Goal: Transaction & Acquisition: Purchase product/service

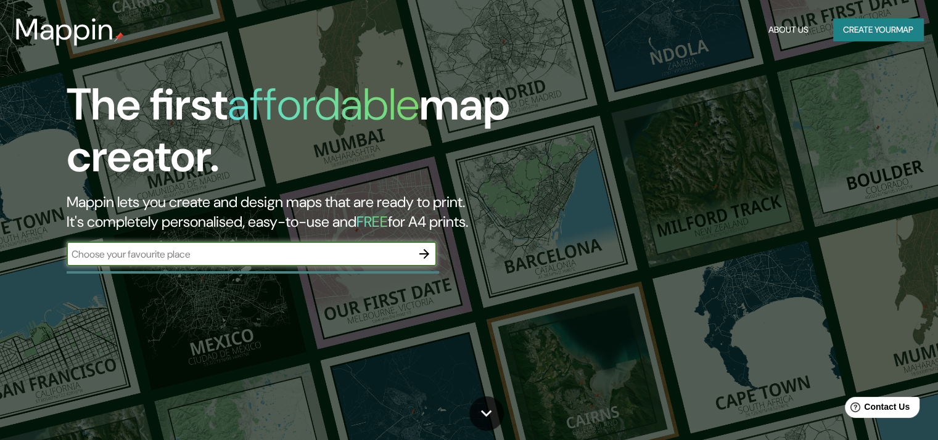
click at [340, 255] on input "text" at bounding box center [239, 254] width 345 height 14
type input "[GEOGRAPHIC_DATA]"
click at [397, 259] on input "[GEOGRAPHIC_DATA]" at bounding box center [239, 254] width 345 height 14
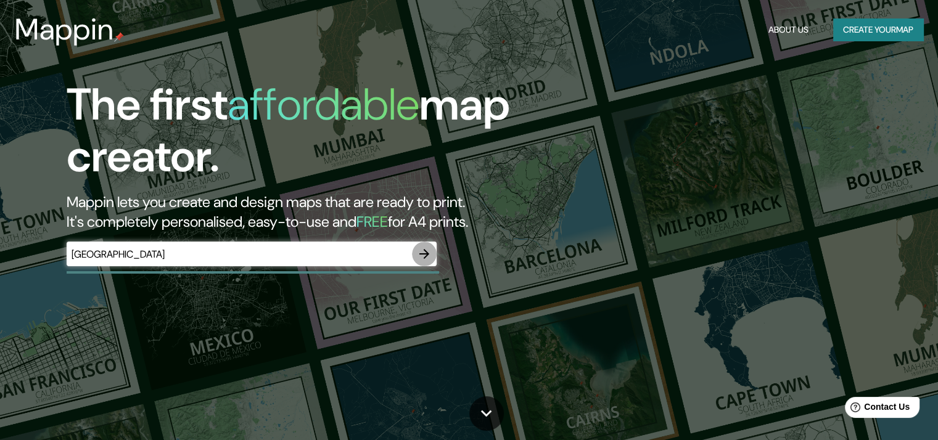
click at [423, 253] on icon "button" at bounding box center [424, 254] width 10 height 10
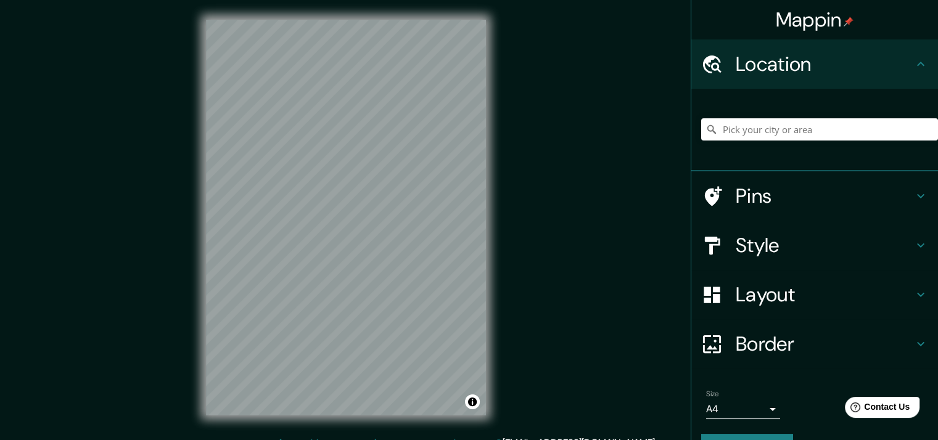
click at [740, 199] on h4 "Pins" at bounding box center [824, 196] width 178 height 25
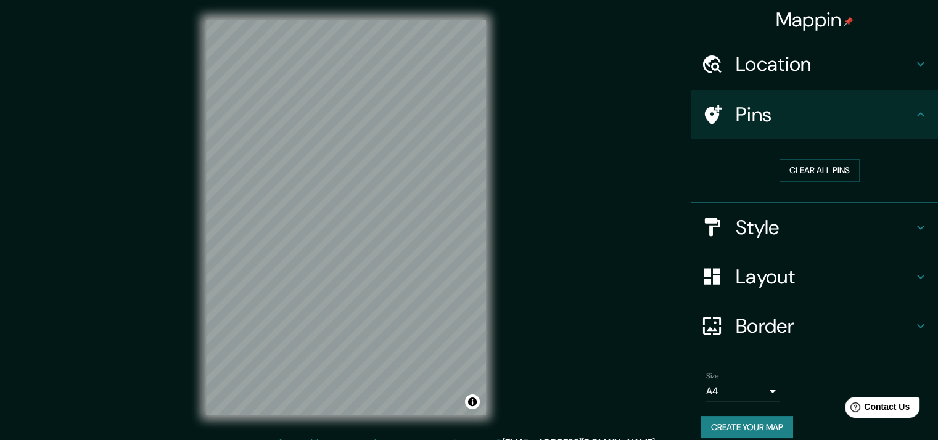
click at [735, 114] on h4 "Pins" at bounding box center [824, 114] width 178 height 25
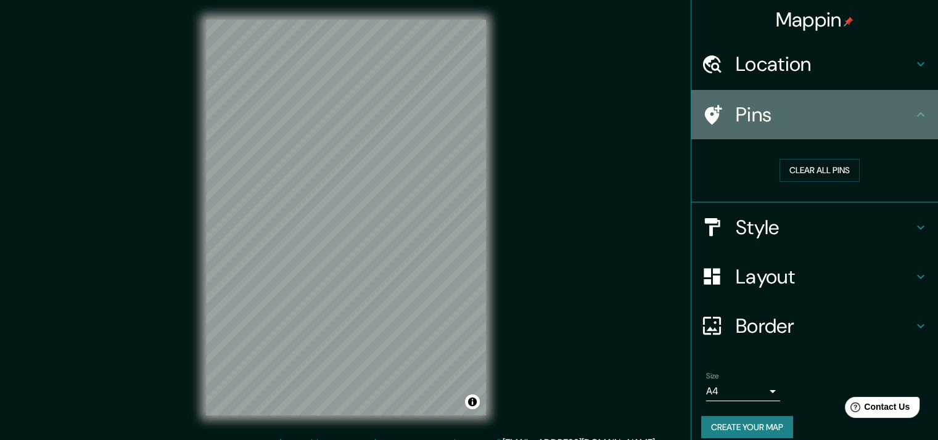
click at [705, 120] on icon at bounding box center [713, 115] width 17 height 20
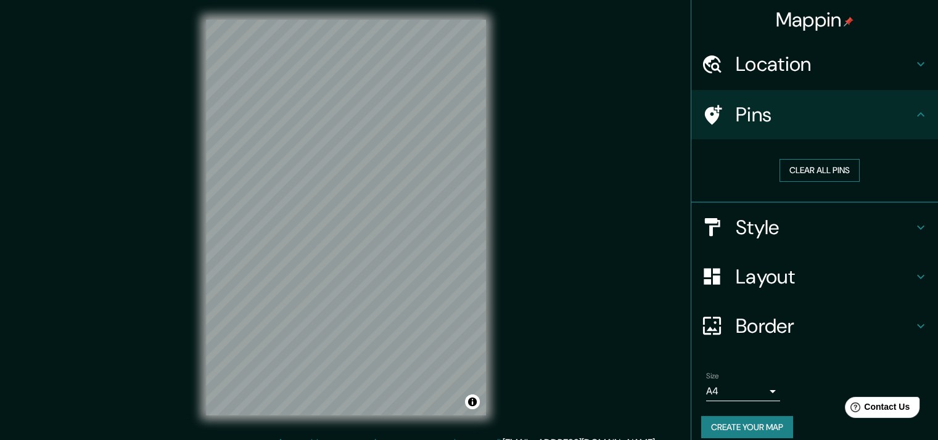
click at [826, 170] on button "Clear all pins" at bounding box center [819, 170] width 80 height 23
click at [779, 163] on button "Clear all pins" at bounding box center [819, 170] width 80 height 23
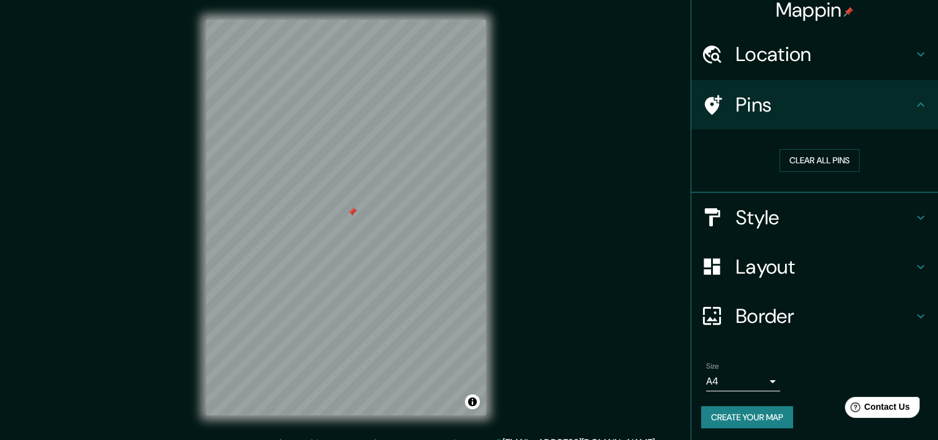
scroll to position [12, 0]
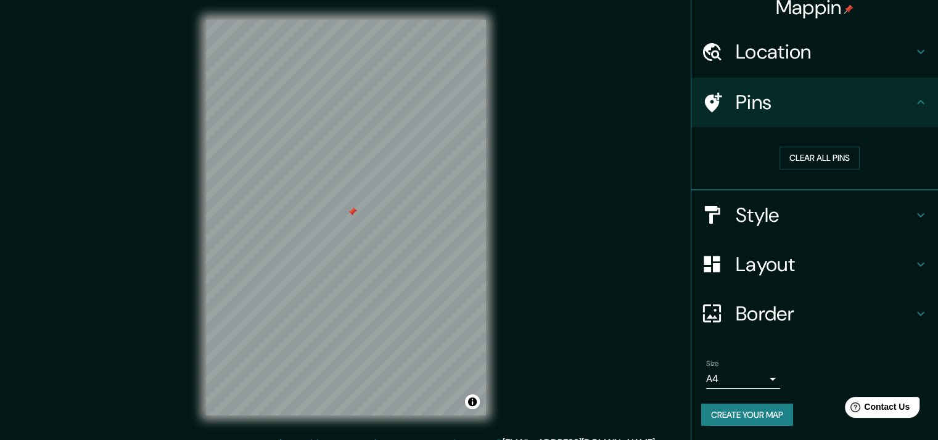
click at [739, 366] on div "Size A4 single" at bounding box center [743, 374] width 74 height 30
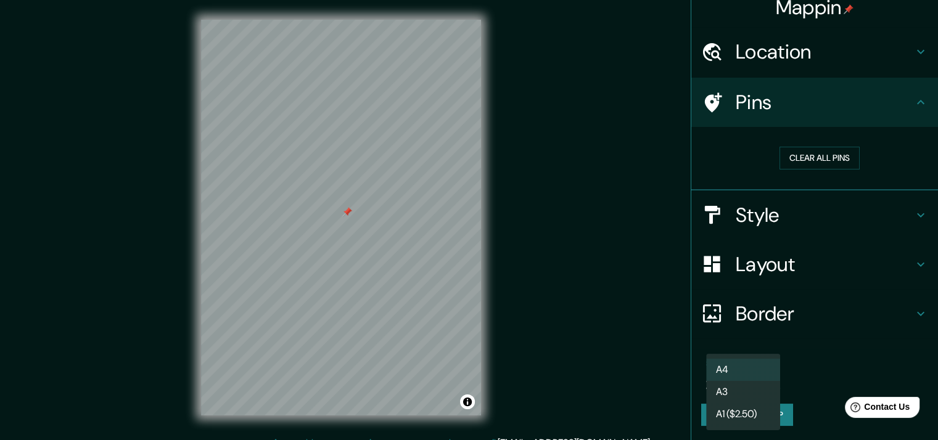
click at [740, 379] on body "Mappin Location Pins Clear all pins Style Layout Border Choose a border. Hint :…" at bounding box center [469, 220] width 938 height 440
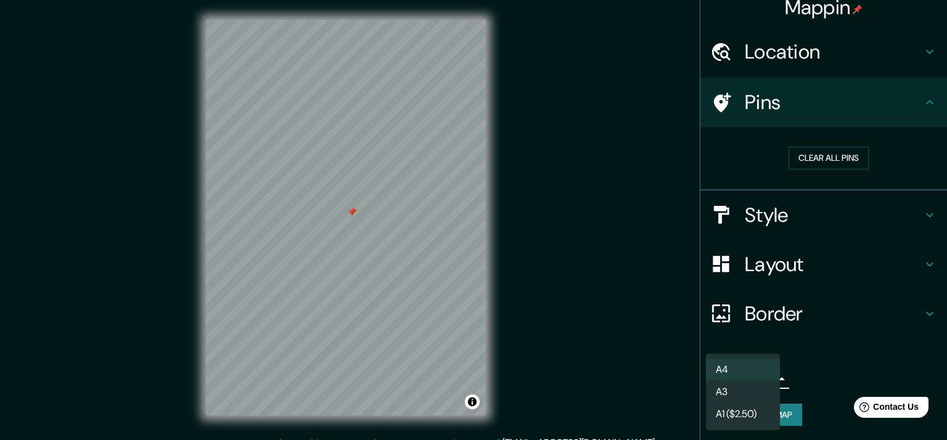
click at [828, 372] on div at bounding box center [473, 220] width 947 height 440
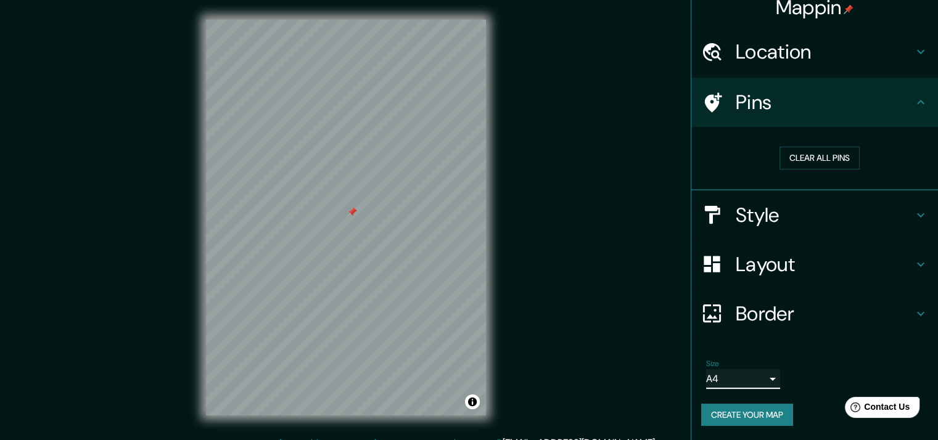
scroll to position [15, 0]
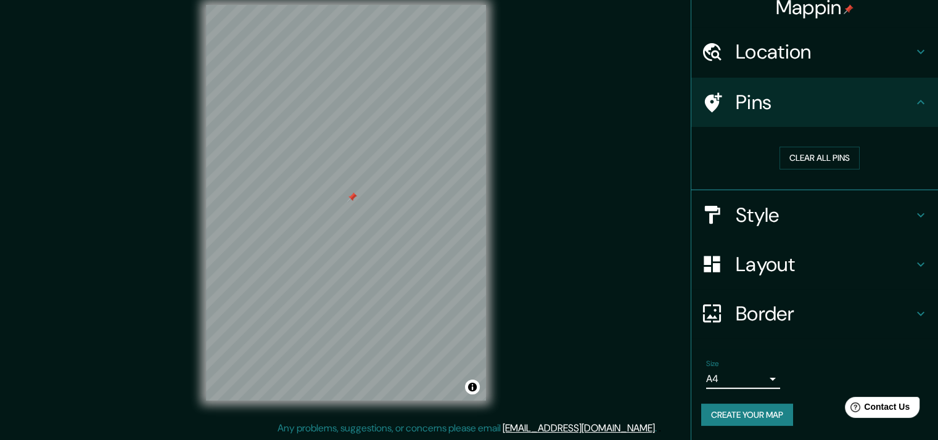
click at [817, 219] on h4 "Style" at bounding box center [824, 215] width 178 height 25
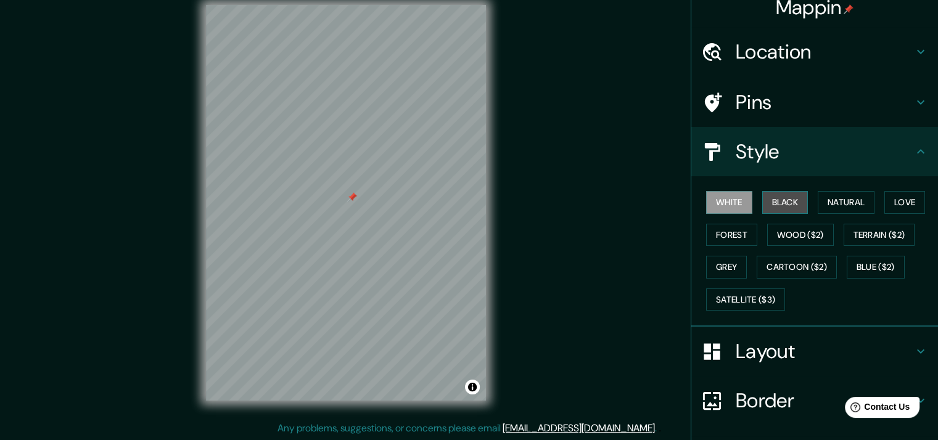
click at [790, 207] on button "Black" at bounding box center [785, 202] width 46 height 23
click at [829, 205] on button "Natural" at bounding box center [845, 202] width 57 height 23
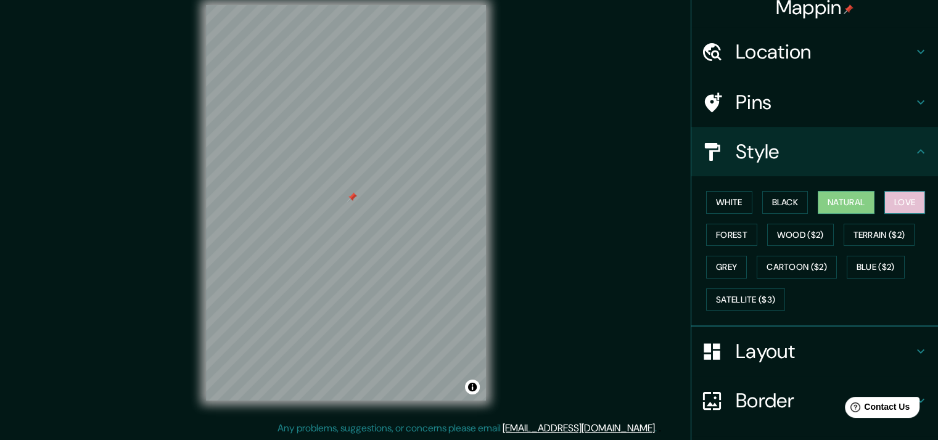
click at [886, 197] on button "Love" at bounding box center [904, 202] width 41 height 23
click at [706, 232] on button "Forest" at bounding box center [731, 235] width 51 height 23
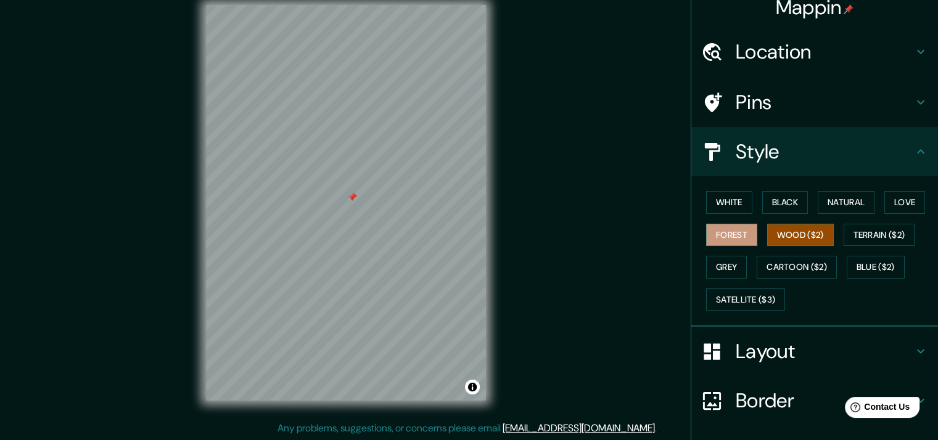
click at [793, 230] on button "Wood ($2)" at bounding box center [800, 235] width 67 height 23
drag, startPoint x: 863, startPoint y: 229, endPoint x: 849, endPoint y: 235, distance: 15.5
click at [864, 229] on button "Terrain ($2)" at bounding box center [879, 235] width 72 height 23
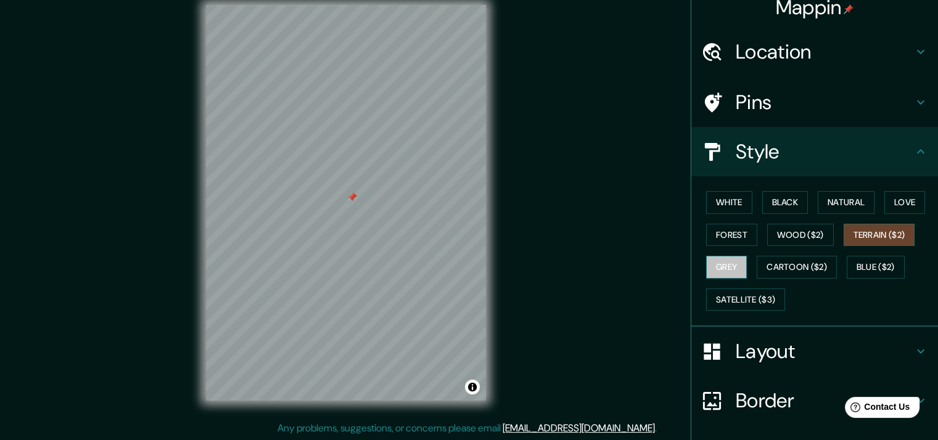
click at [723, 266] on button "Grey" at bounding box center [726, 267] width 41 height 23
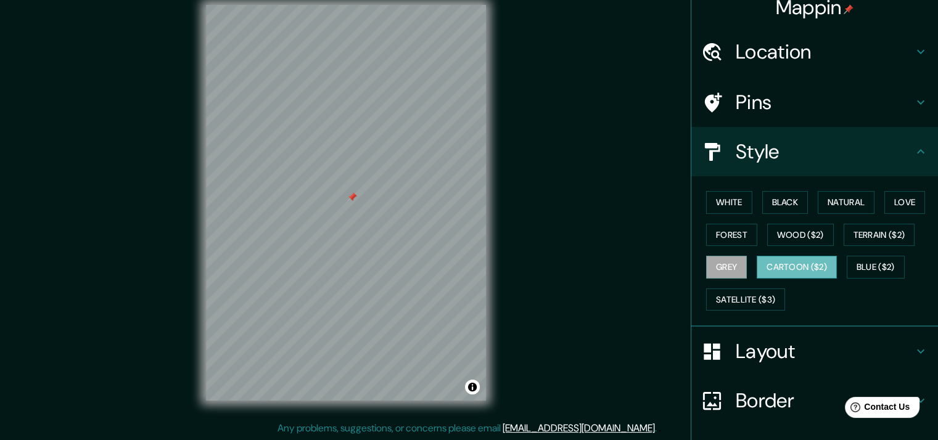
click at [780, 268] on button "Cartoon ($2)" at bounding box center [796, 267] width 80 height 23
click at [873, 266] on button "Blue ($2)" at bounding box center [875, 267] width 58 height 23
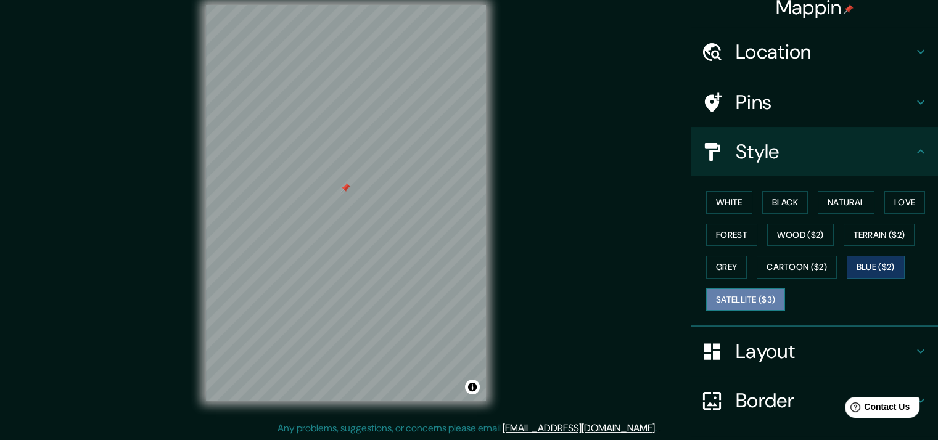
click at [719, 288] on button "Satellite ($3)" at bounding box center [745, 299] width 79 height 23
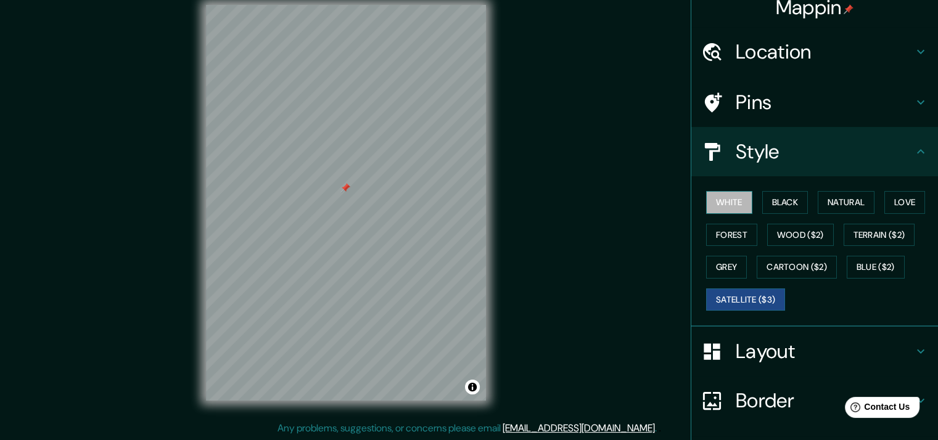
click at [715, 205] on button "White" at bounding box center [729, 202] width 46 height 23
click at [783, 213] on div "White Black Natural Love Forest Wood ($2) Terrain ($2) Grey Cartoon ($2) Blue (…" at bounding box center [819, 250] width 237 height 129
click at [782, 204] on button "Black" at bounding box center [785, 202] width 46 height 23
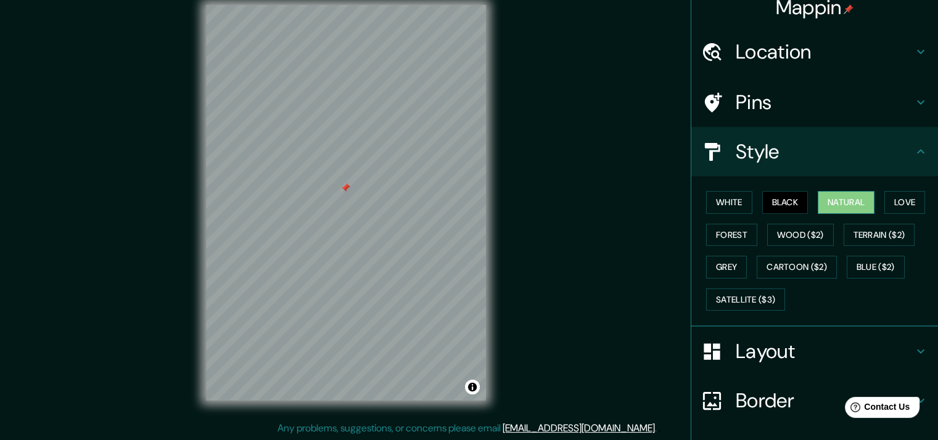
click at [824, 200] on button "Natural" at bounding box center [845, 202] width 57 height 23
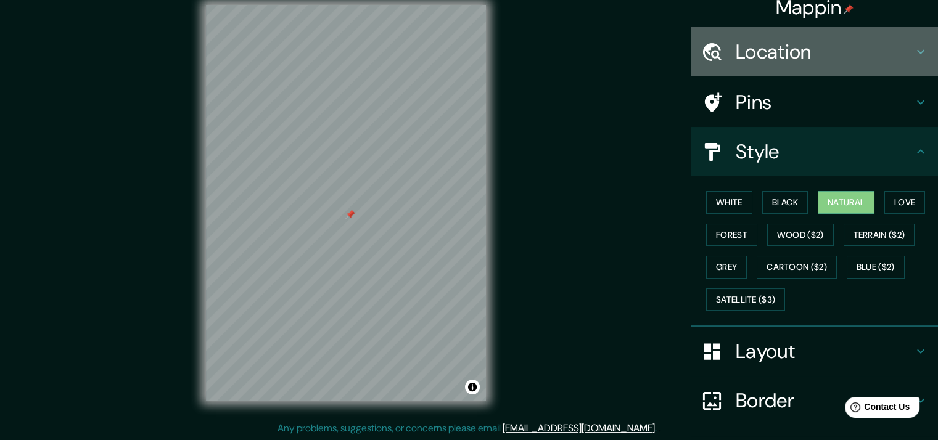
click at [859, 52] on h4 "Location" at bounding box center [824, 51] width 178 height 25
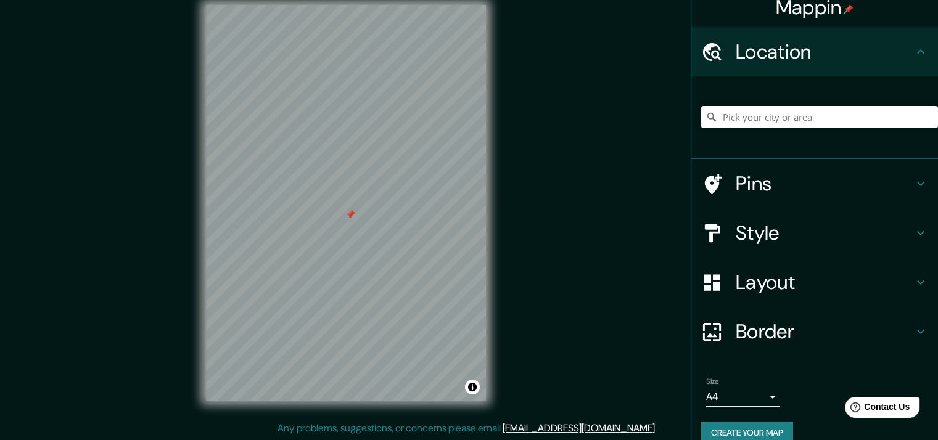
click at [823, 103] on div at bounding box center [819, 117] width 237 height 62
click at [819, 113] on input "Pick your city or area" at bounding box center [819, 117] width 237 height 22
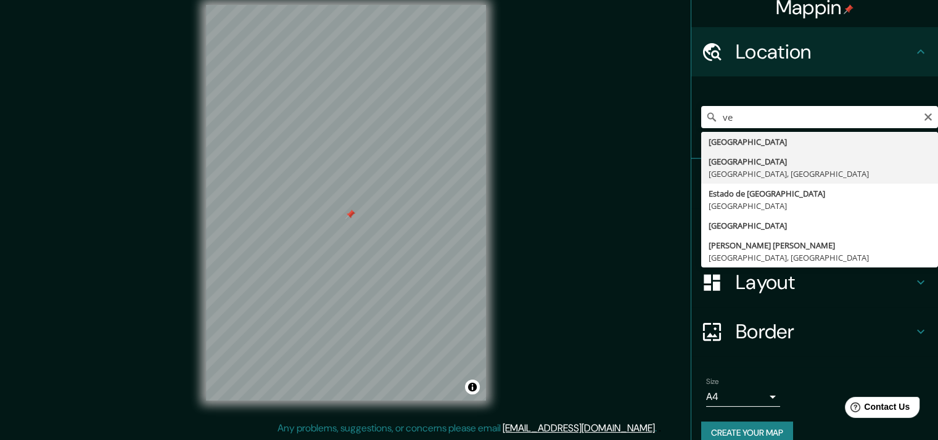
type input "[GEOGRAPHIC_DATA], [GEOGRAPHIC_DATA], [GEOGRAPHIC_DATA]"
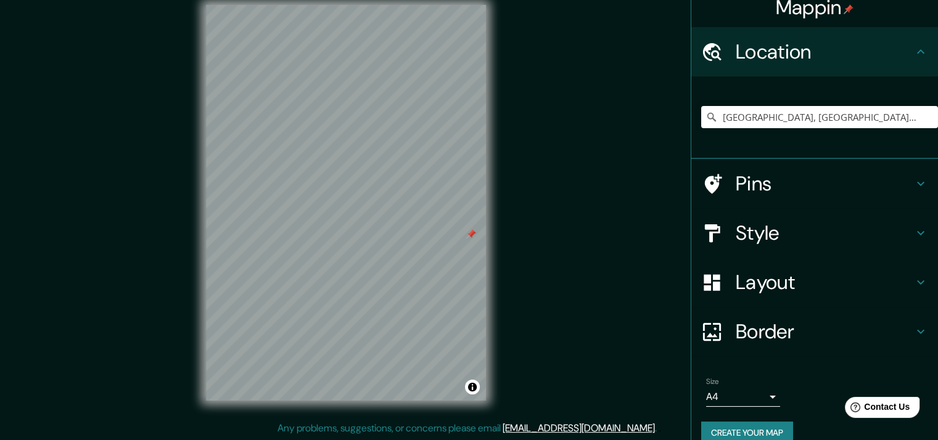
click at [794, 330] on h4 "Border" at bounding box center [824, 331] width 178 height 25
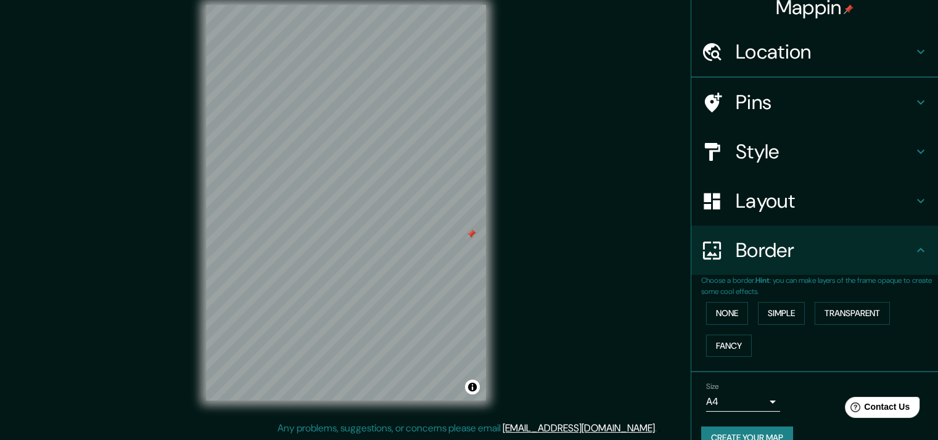
scroll to position [12, 0]
click at [739, 311] on button "None" at bounding box center [727, 313] width 42 height 23
click at [764, 313] on button "Simple" at bounding box center [781, 313] width 47 height 23
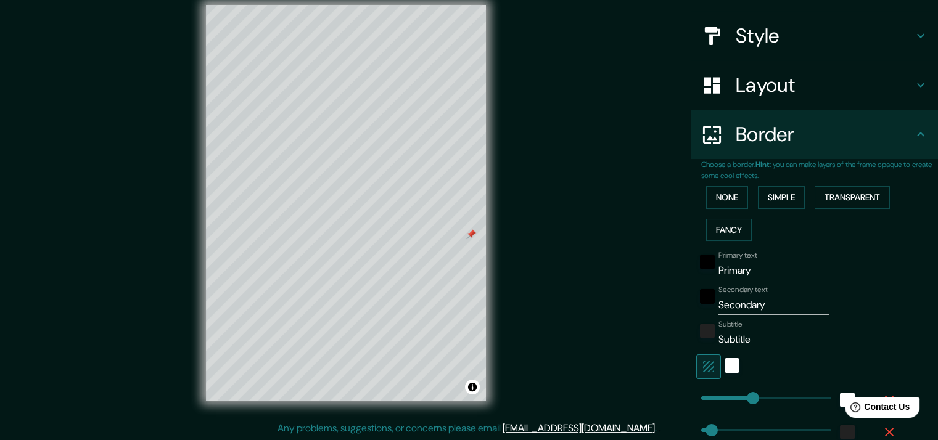
scroll to position [136, 0]
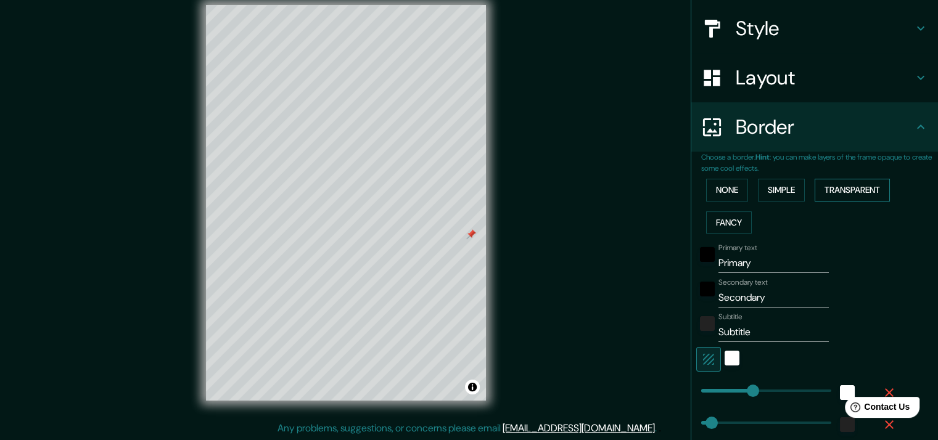
click at [843, 195] on button "Transparent" at bounding box center [851, 190] width 75 height 23
click at [720, 218] on button "Fancy" at bounding box center [729, 222] width 46 height 23
click at [857, 186] on button "Transparent" at bounding box center [851, 190] width 75 height 23
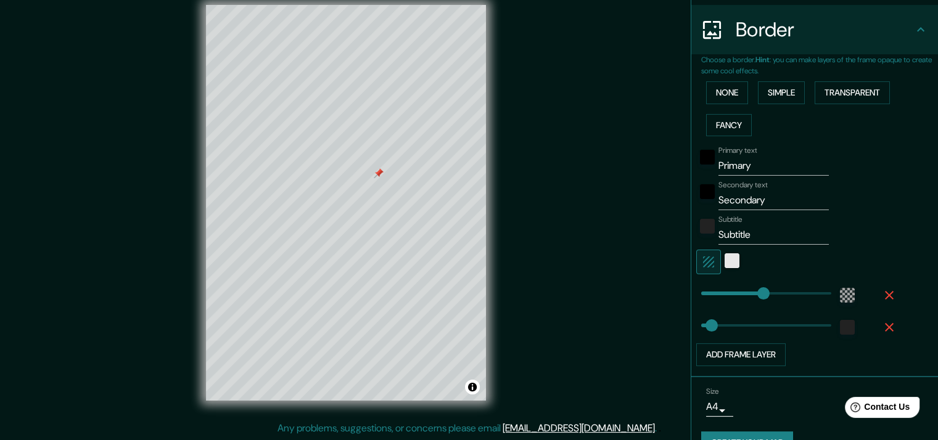
scroll to position [197, 0]
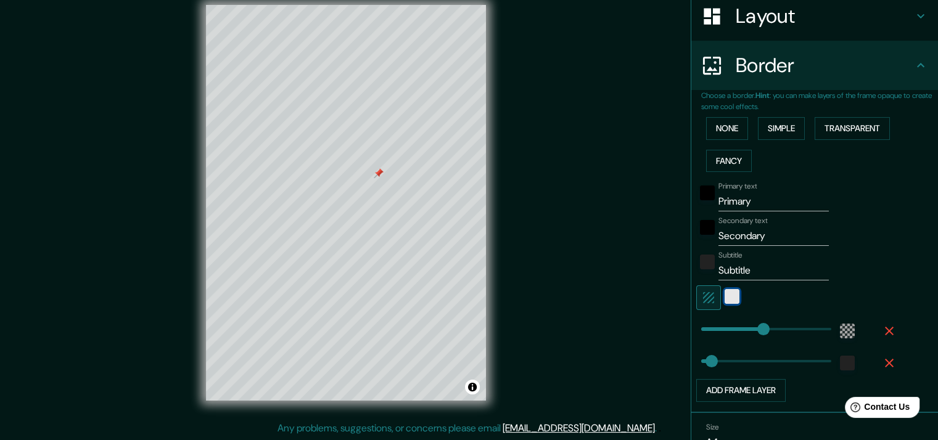
click at [727, 291] on div "white" at bounding box center [731, 296] width 15 height 15
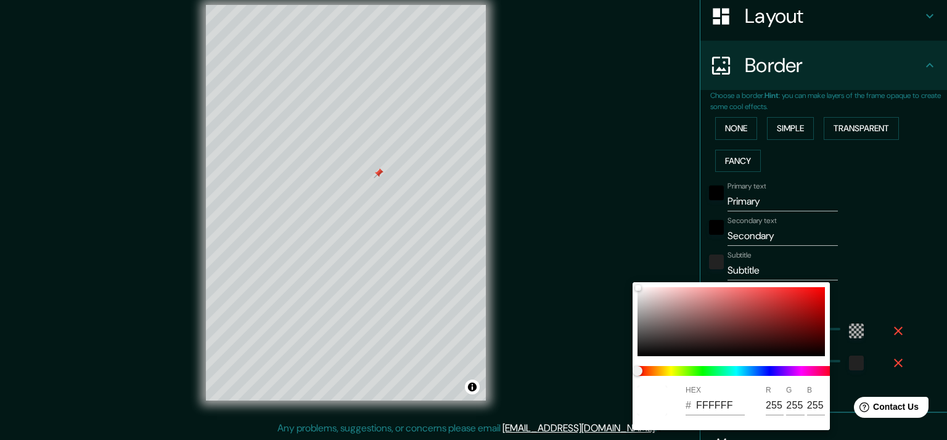
click at [900, 267] on div at bounding box center [473, 220] width 947 height 440
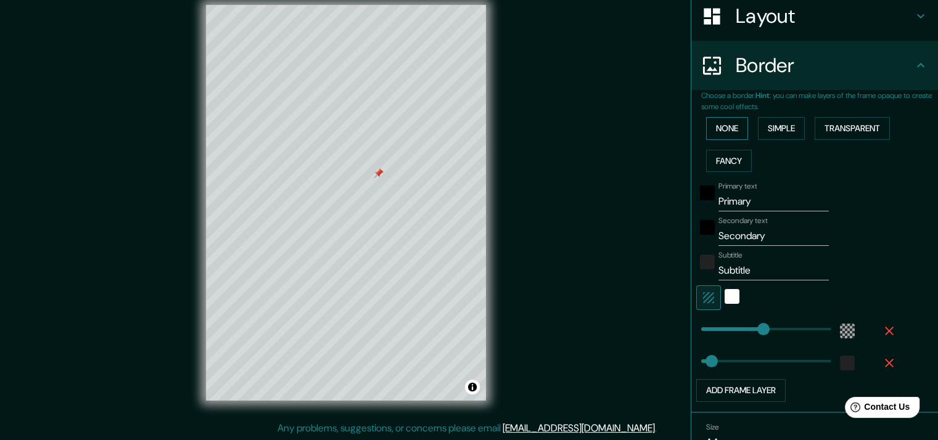
click at [727, 124] on button "None" at bounding box center [727, 128] width 42 height 23
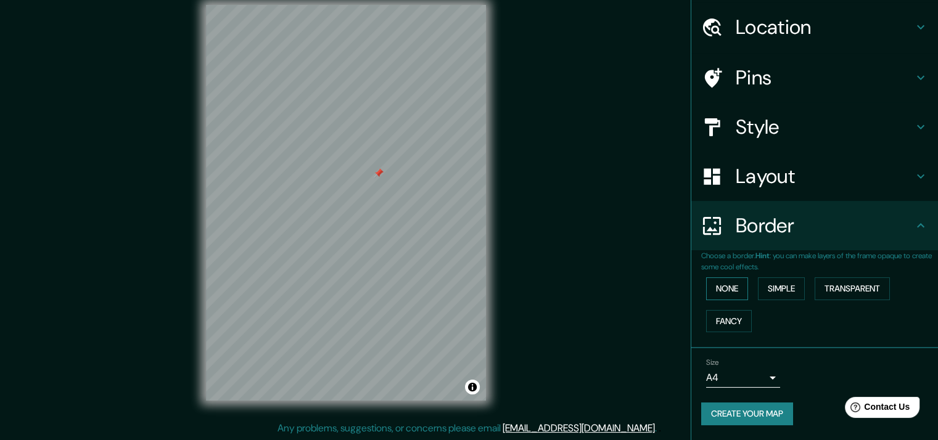
scroll to position [36, 0]
click at [780, 184] on h4 "Layout" at bounding box center [824, 177] width 178 height 25
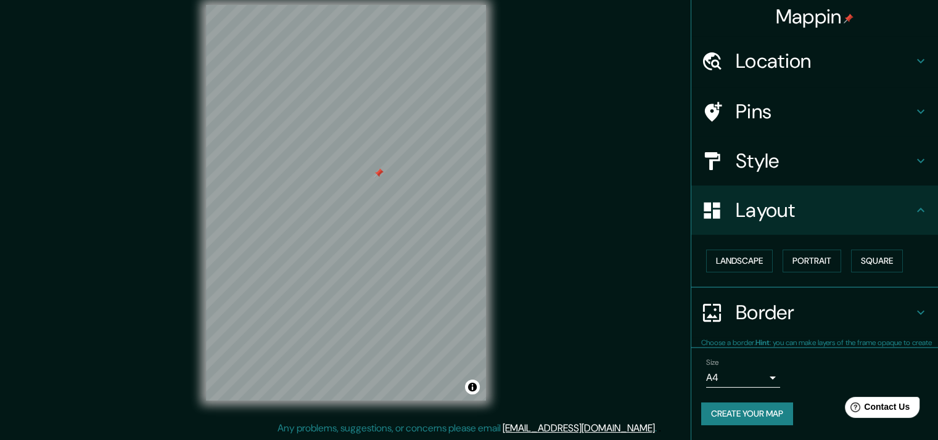
scroll to position [2, 0]
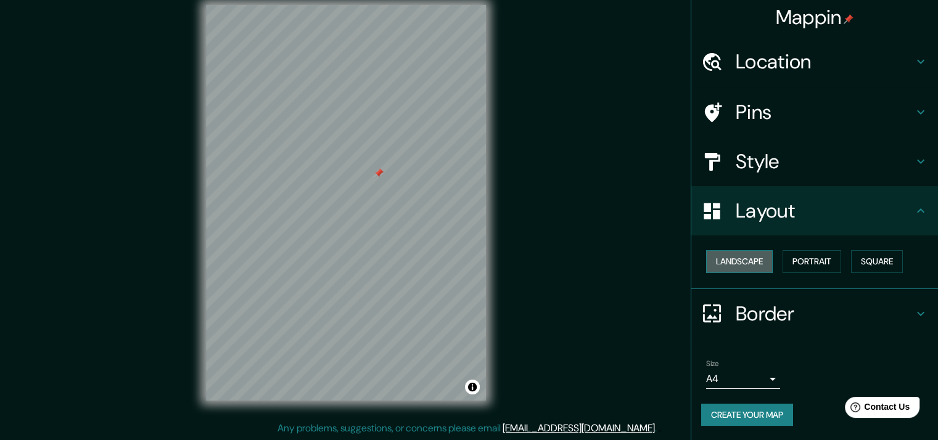
click at [749, 264] on button "Landscape" at bounding box center [739, 261] width 67 height 23
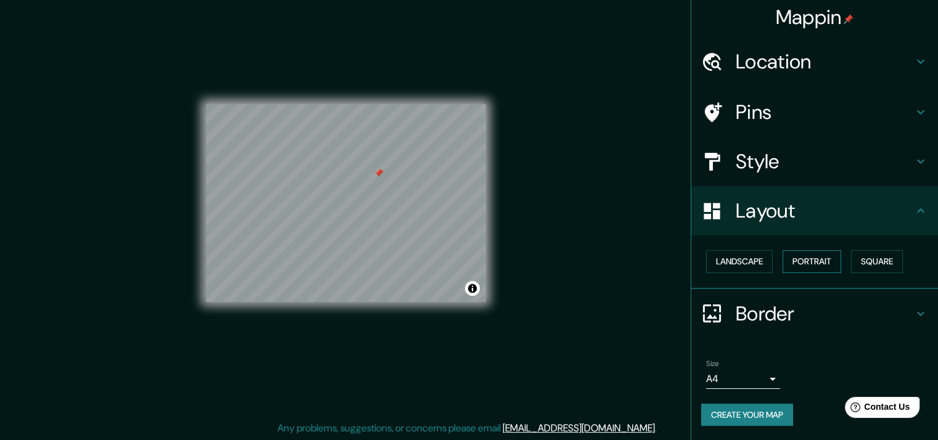
click at [795, 262] on button "Portrait" at bounding box center [811, 261] width 59 height 23
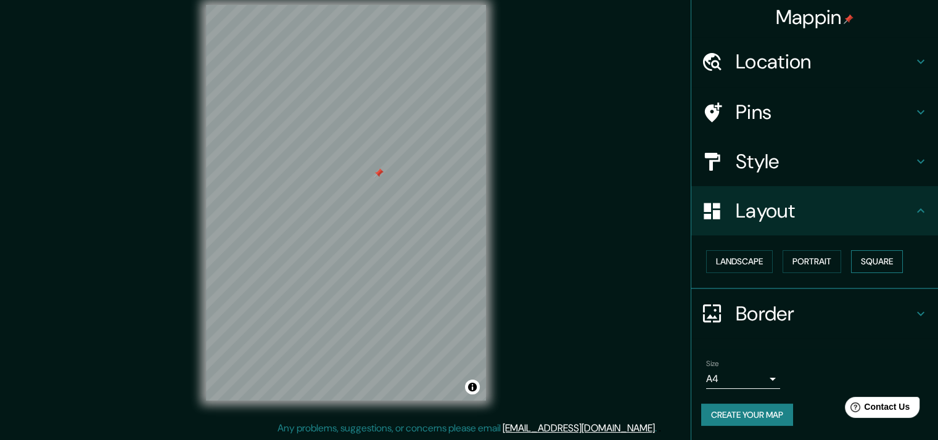
click at [876, 261] on button "Square" at bounding box center [877, 261] width 52 height 23
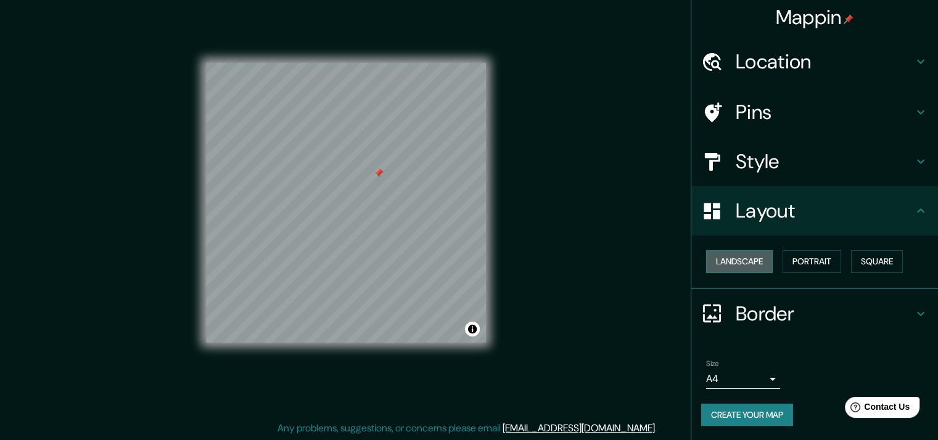
click at [749, 261] on button "Landscape" at bounding box center [739, 261] width 67 height 23
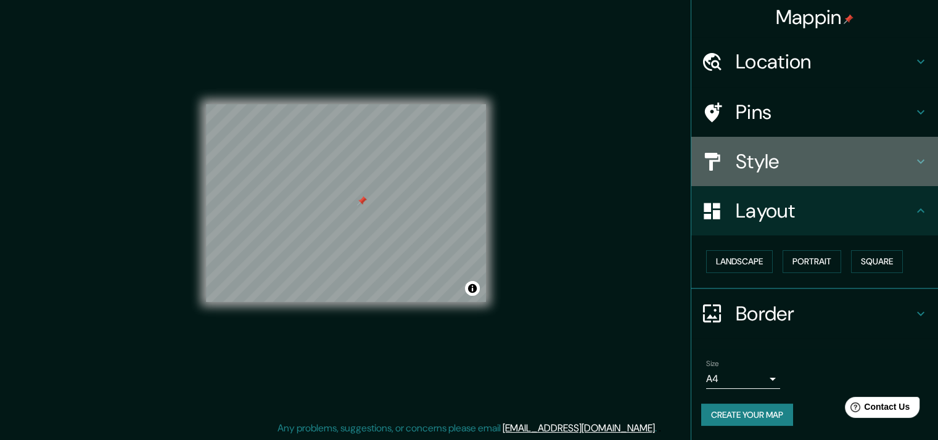
click at [789, 156] on h4 "Style" at bounding box center [824, 161] width 178 height 25
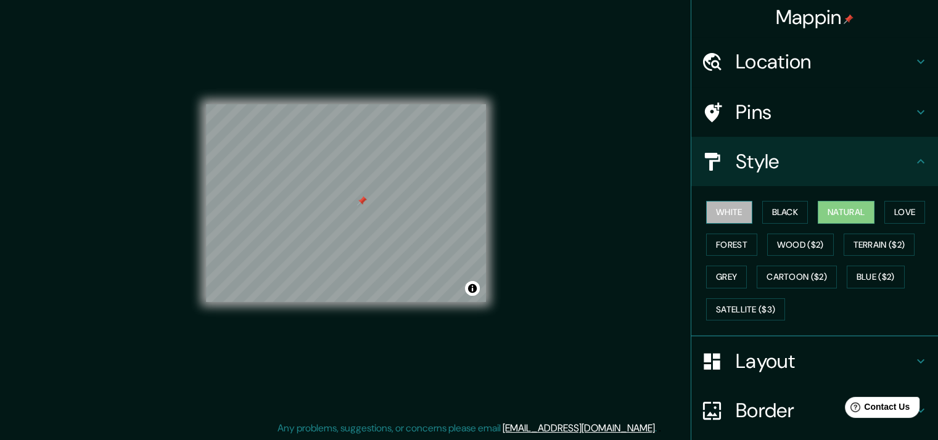
click at [741, 211] on button "White" at bounding box center [729, 212] width 46 height 23
click at [766, 211] on button "Black" at bounding box center [785, 212] width 46 height 23
click at [844, 211] on button "Natural" at bounding box center [845, 212] width 57 height 23
click at [719, 211] on button "White" at bounding box center [729, 212] width 46 height 23
click at [826, 207] on button "Natural" at bounding box center [845, 212] width 57 height 23
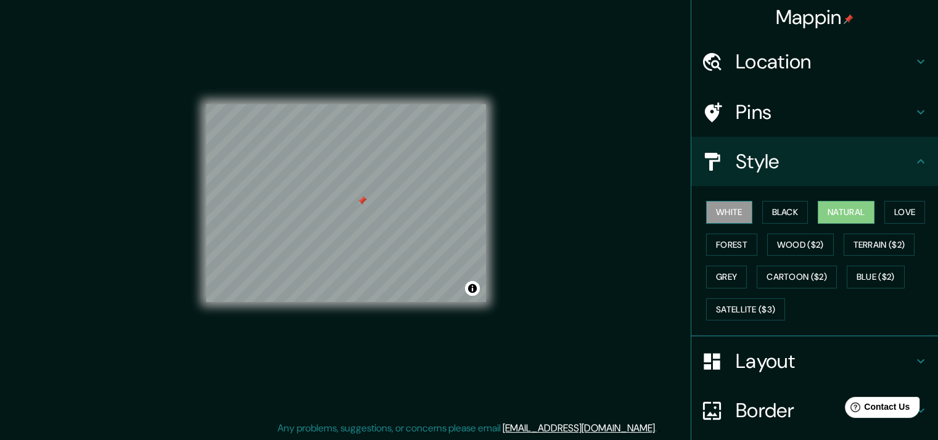
click at [727, 214] on button "White" at bounding box center [729, 212] width 46 height 23
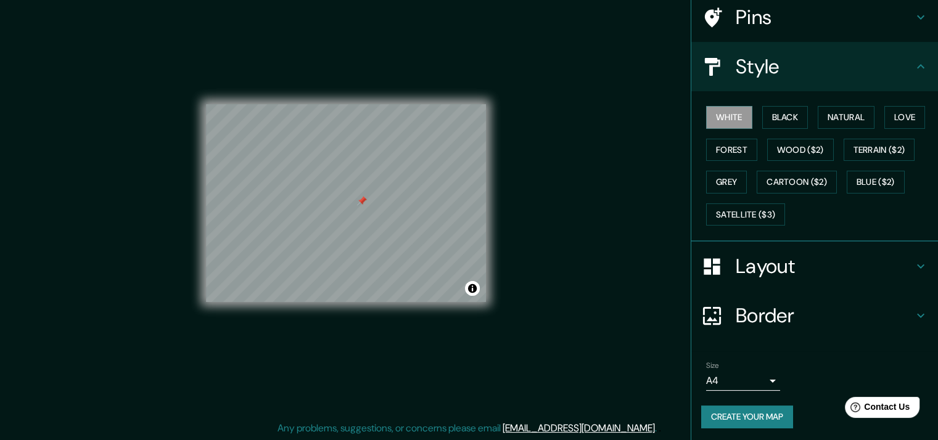
scroll to position [99, 0]
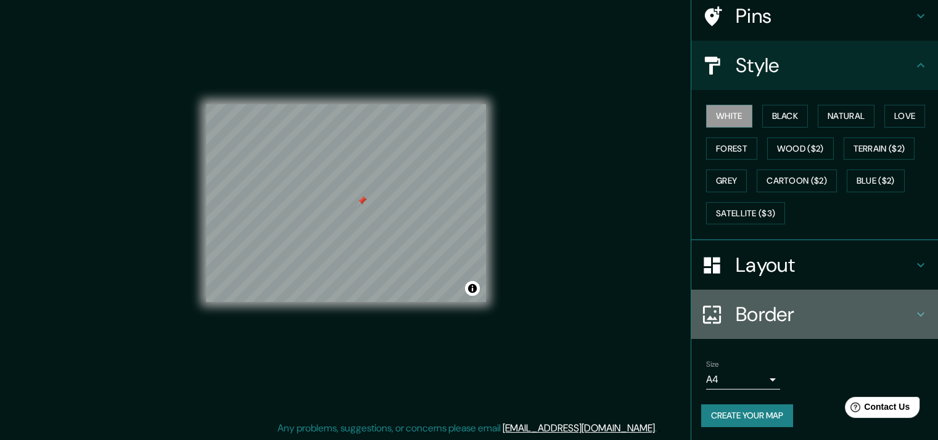
click at [803, 310] on h4 "Border" at bounding box center [824, 314] width 178 height 25
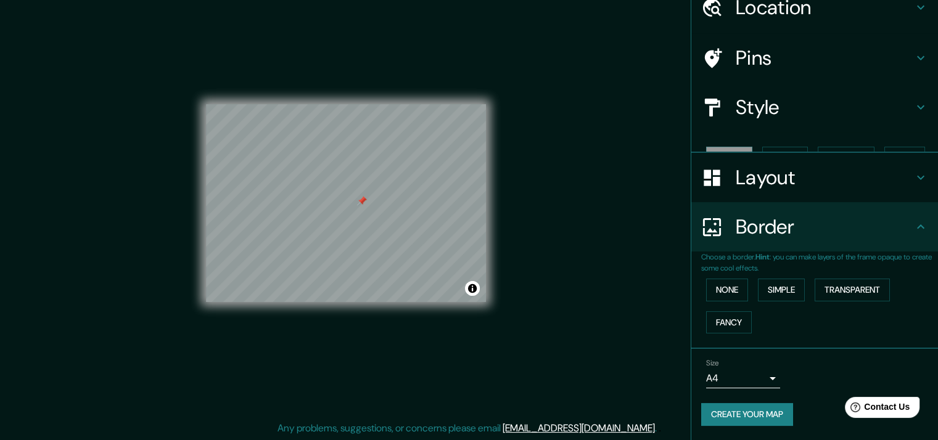
scroll to position [36, 0]
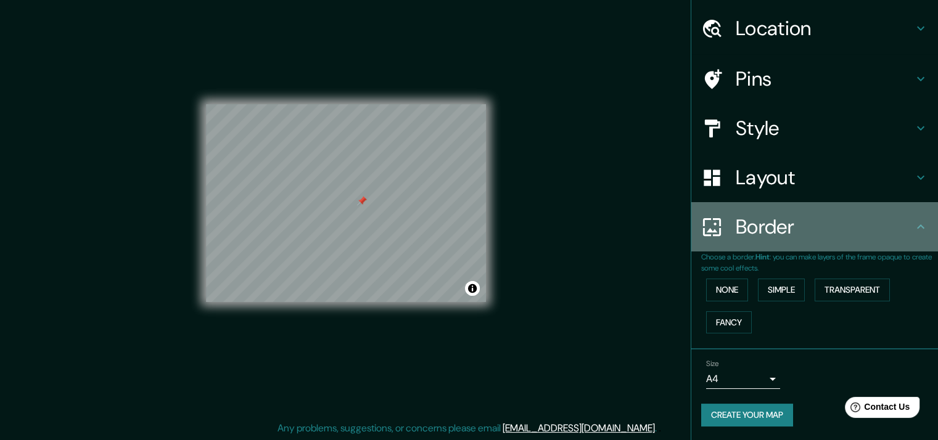
click at [782, 229] on h4 "Border" at bounding box center [824, 227] width 178 height 25
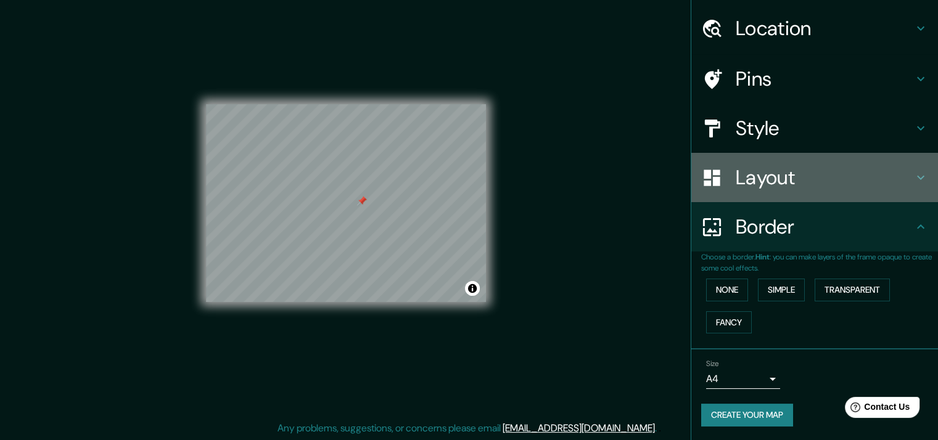
click at [782, 182] on h4 "Layout" at bounding box center [824, 177] width 178 height 25
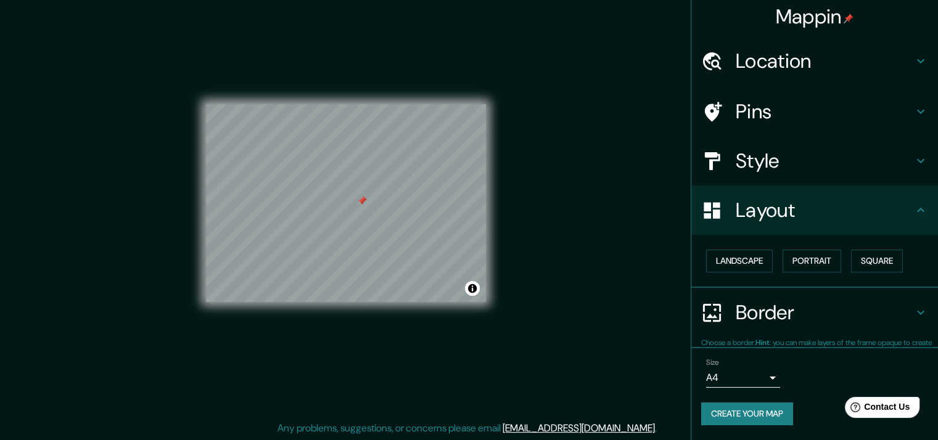
scroll to position [2, 0]
click at [475, 290] on button "Toggle attribution" at bounding box center [472, 288] width 15 height 15
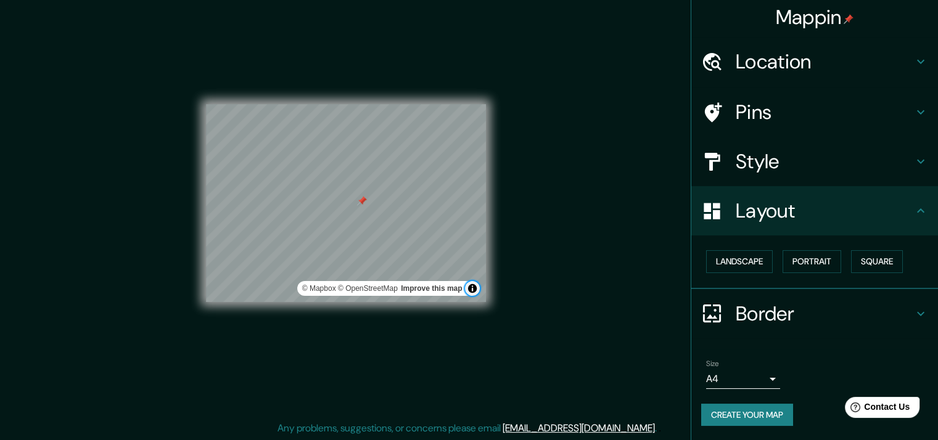
click at [473, 288] on button "Toggle attribution" at bounding box center [472, 288] width 15 height 15
click at [739, 250] on div "Landscape [GEOGRAPHIC_DATA]" at bounding box center [819, 261] width 237 height 33
click at [738, 256] on button "Landscape" at bounding box center [739, 261] width 67 height 23
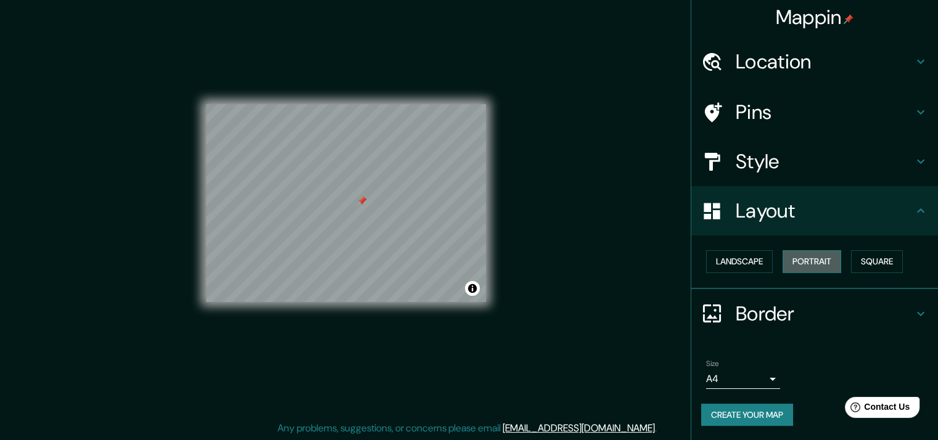
click at [787, 256] on button "Portrait" at bounding box center [811, 261] width 59 height 23
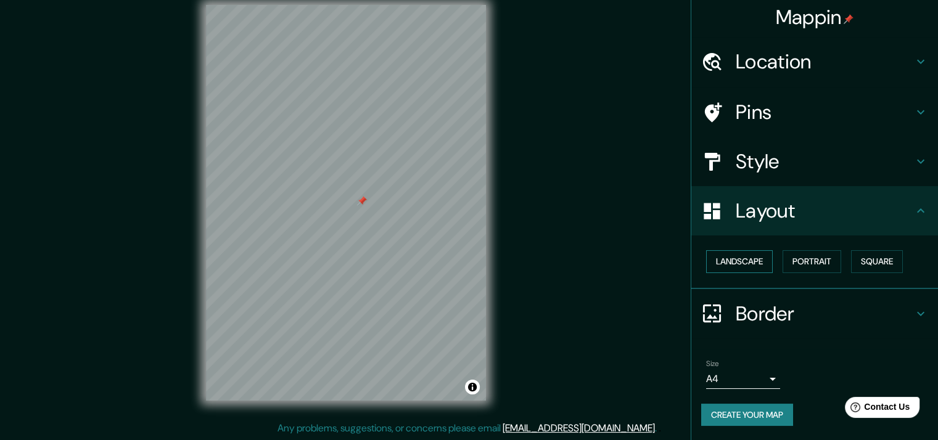
click at [740, 255] on button "Landscape" at bounding box center [739, 261] width 67 height 23
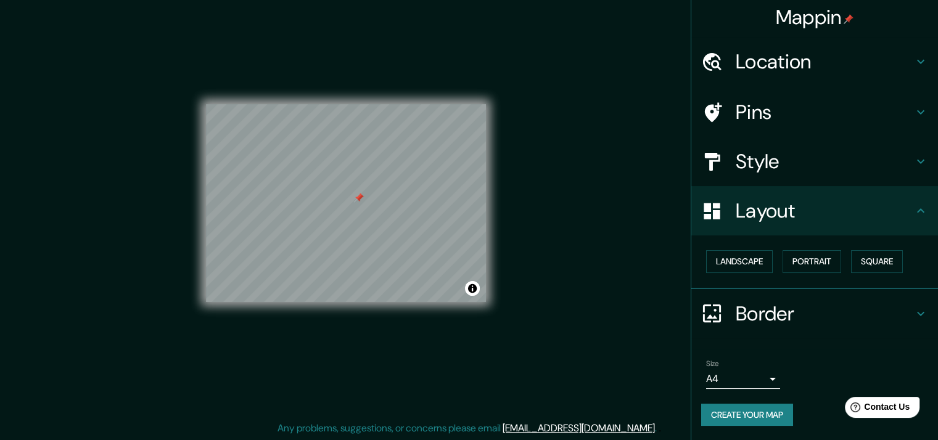
click at [802, 165] on h4 "Style" at bounding box center [824, 161] width 178 height 25
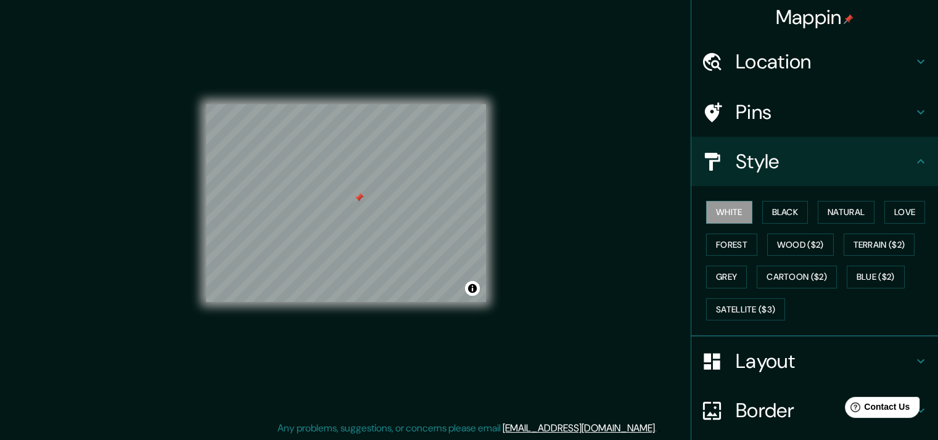
click at [785, 230] on div "White Black Natural Love Forest Wood ($2) Terrain ($2) Grey Cartoon ($2) Blue (…" at bounding box center [819, 260] width 237 height 129
click at [785, 238] on button "Wood ($2)" at bounding box center [800, 245] width 67 height 23
click at [726, 203] on button "White" at bounding box center [729, 212] width 46 height 23
click at [772, 211] on button "Black" at bounding box center [785, 212] width 46 height 23
click at [841, 209] on button "Natural" at bounding box center [845, 212] width 57 height 23
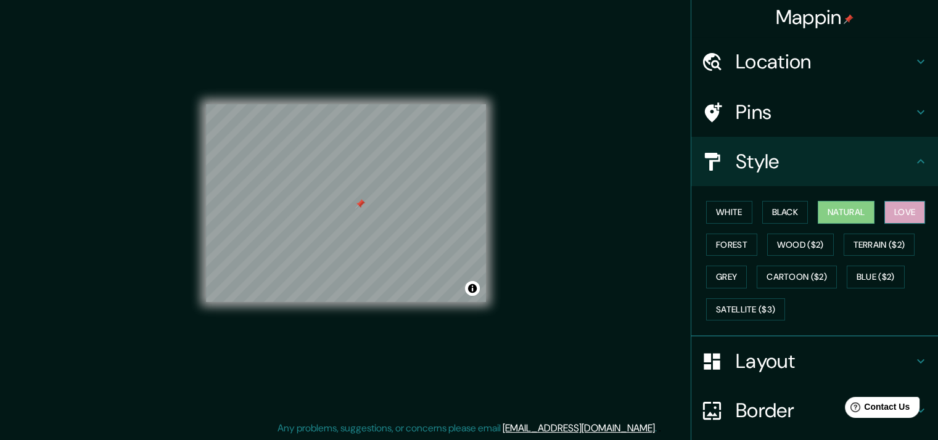
click at [902, 213] on button "Love" at bounding box center [904, 212] width 41 height 23
click at [722, 248] on button "Forest" at bounding box center [731, 245] width 51 height 23
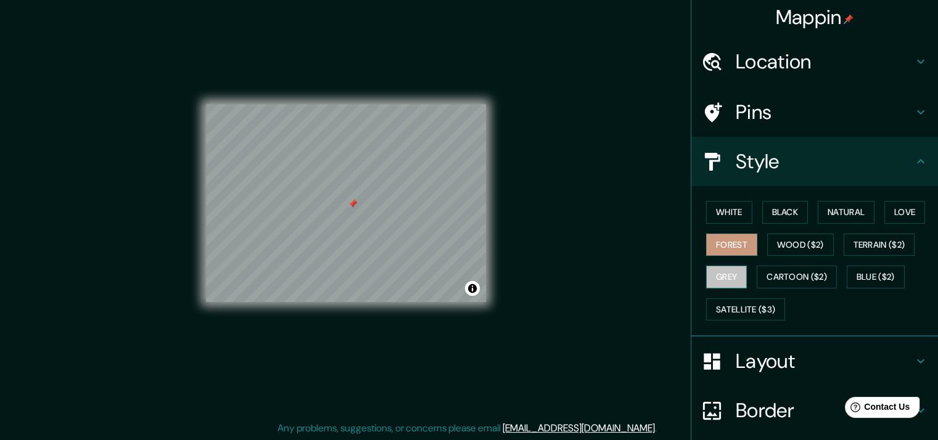
click at [713, 266] on button "Grey" at bounding box center [726, 277] width 41 height 23
click at [720, 304] on button "Satellite ($3)" at bounding box center [745, 309] width 79 height 23
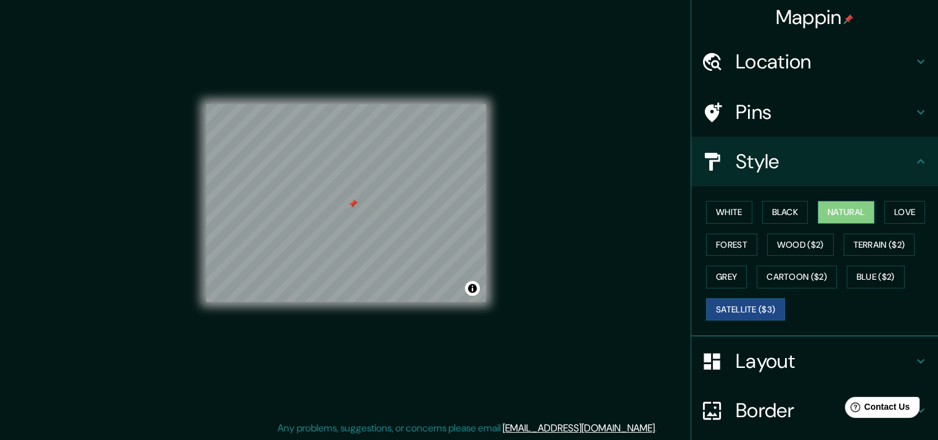
click at [853, 214] on button "Natural" at bounding box center [845, 212] width 57 height 23
click at [794, 209] on button "Black" at bounding box center [785, 212] width 46 height 23
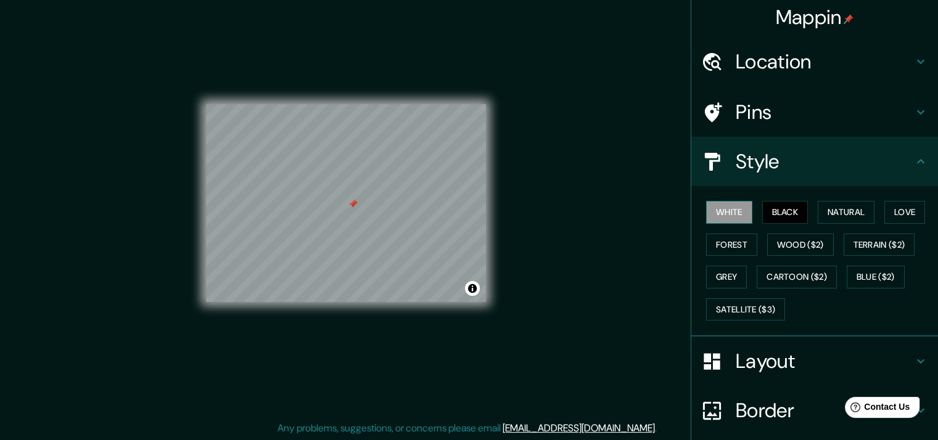
click at [730, 211] on button "White" at bounding box center [729, 212] width 46 height 23
click at [817, 213] on button "Natural" at bounding box center [845, 212] width 57 height 23
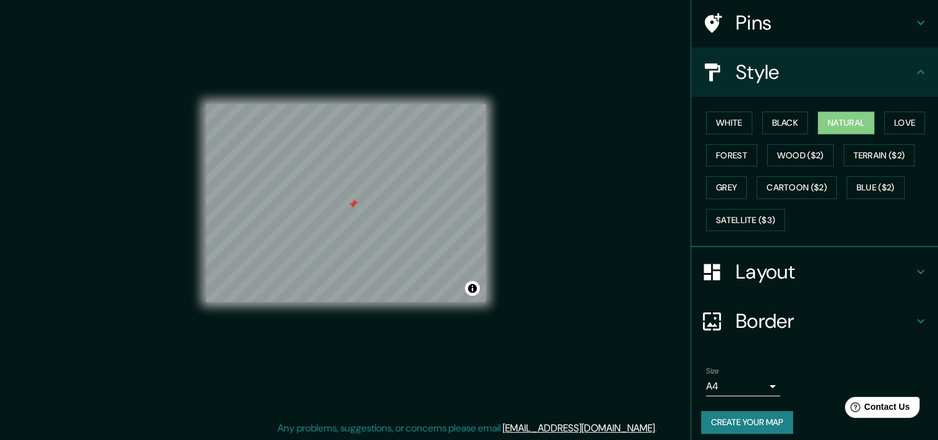
scroll to position [99, 0]
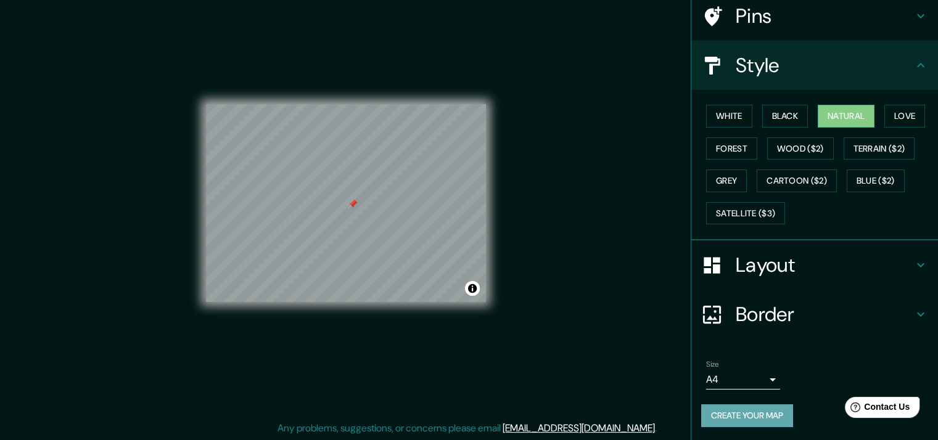
click at [753, 417] on button "Create your map" at bounding box center [747, 415] width 92 height 23
click at [740, 416] on div "Create your map" at bounding box center [814, 415] width 227 height 23
